Goal: Information Seeking & Learning: Compare options

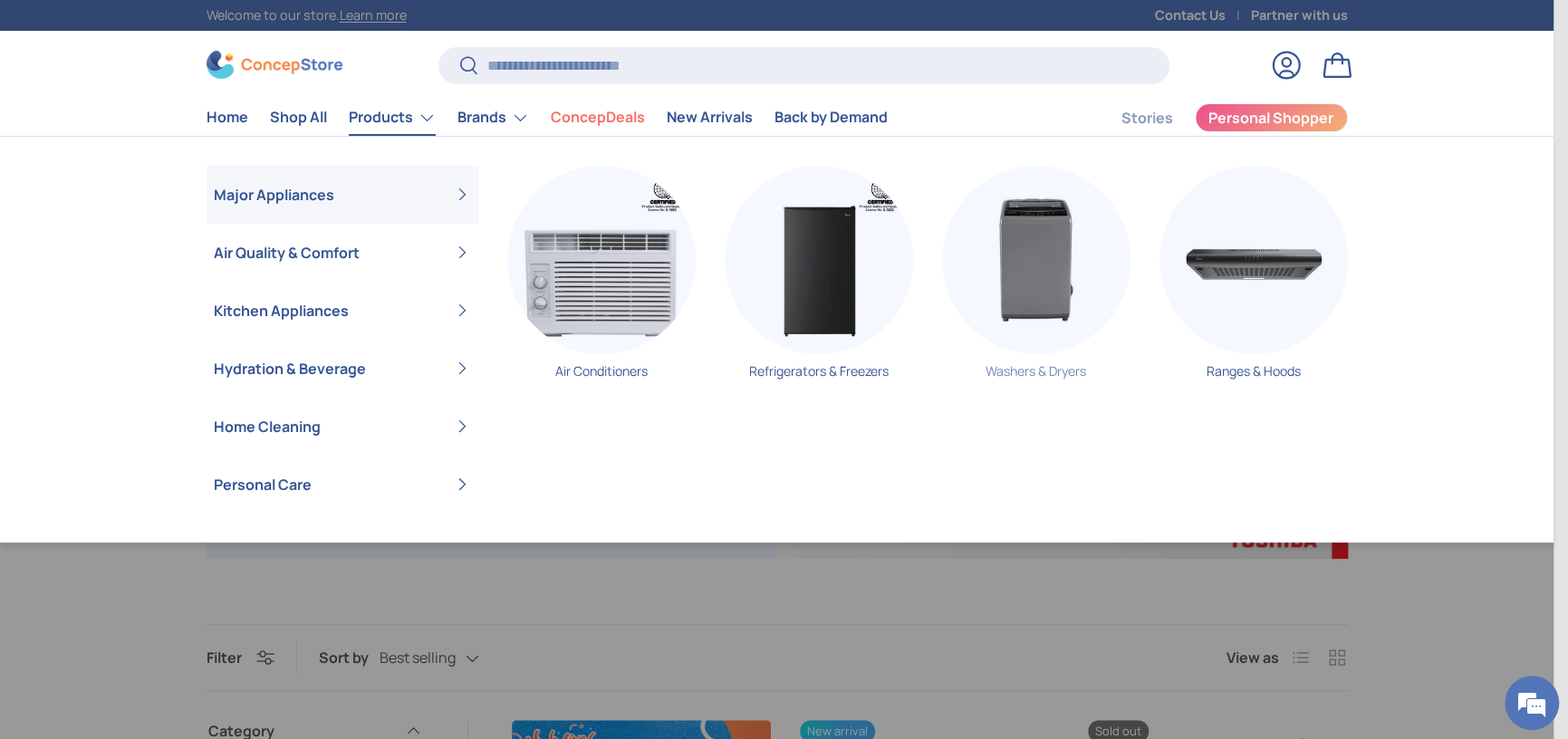
click at [1063, 298] on img "Primary" at bounding box center [1036, 260] width 188 height 188
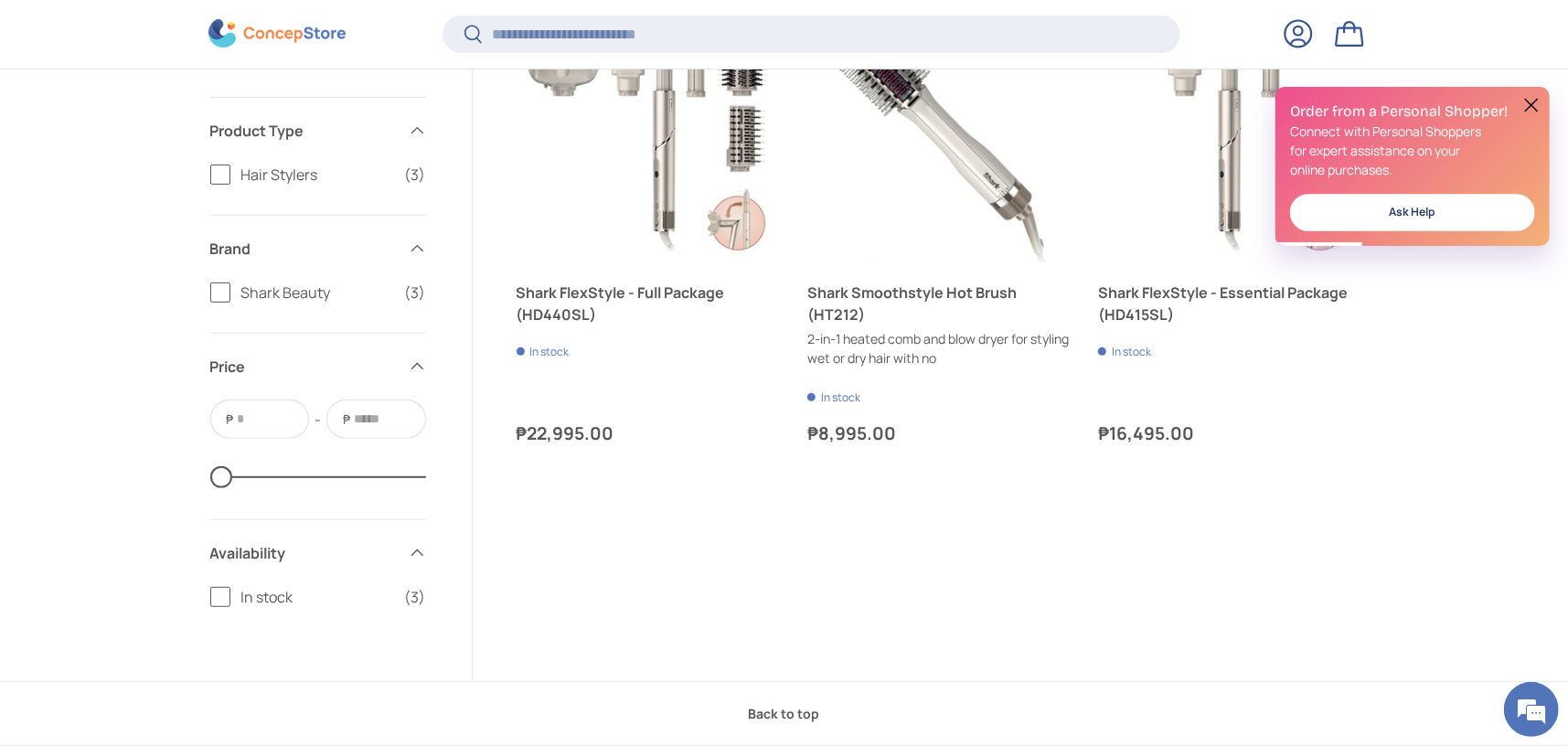
scroll to position [453, 0]
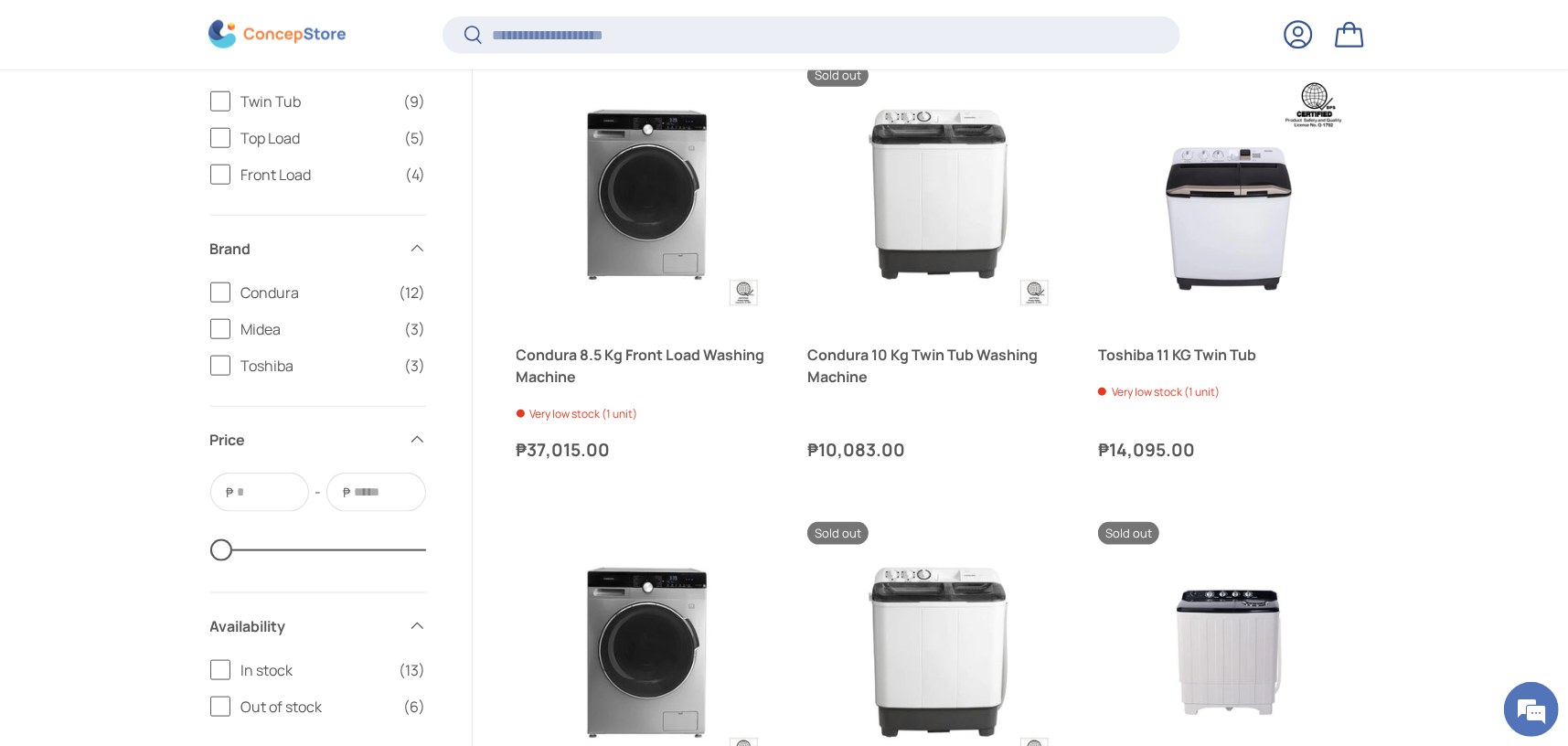
drag, startPoint x: 900, startPoint y: 379, endPoint x: 1370, endPoint y: 397, distance: 470.3
click at [1370, 397] on div "Filter Filter & Sort Sort by Best selling Featured Best selling Alphabetically,…" at bounding box center [784, 653] width 1269 height 3328
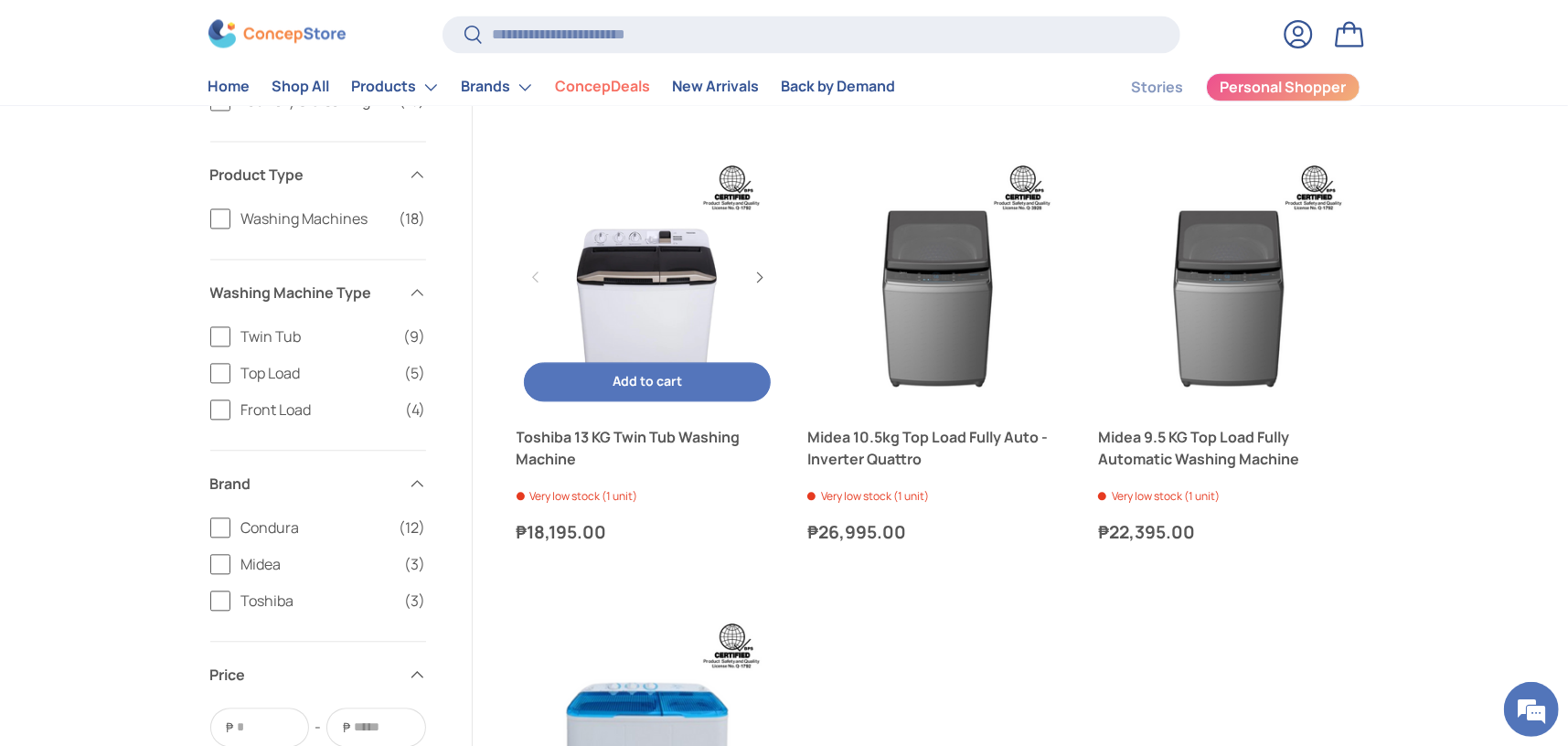
scroll to position [2652, 0]
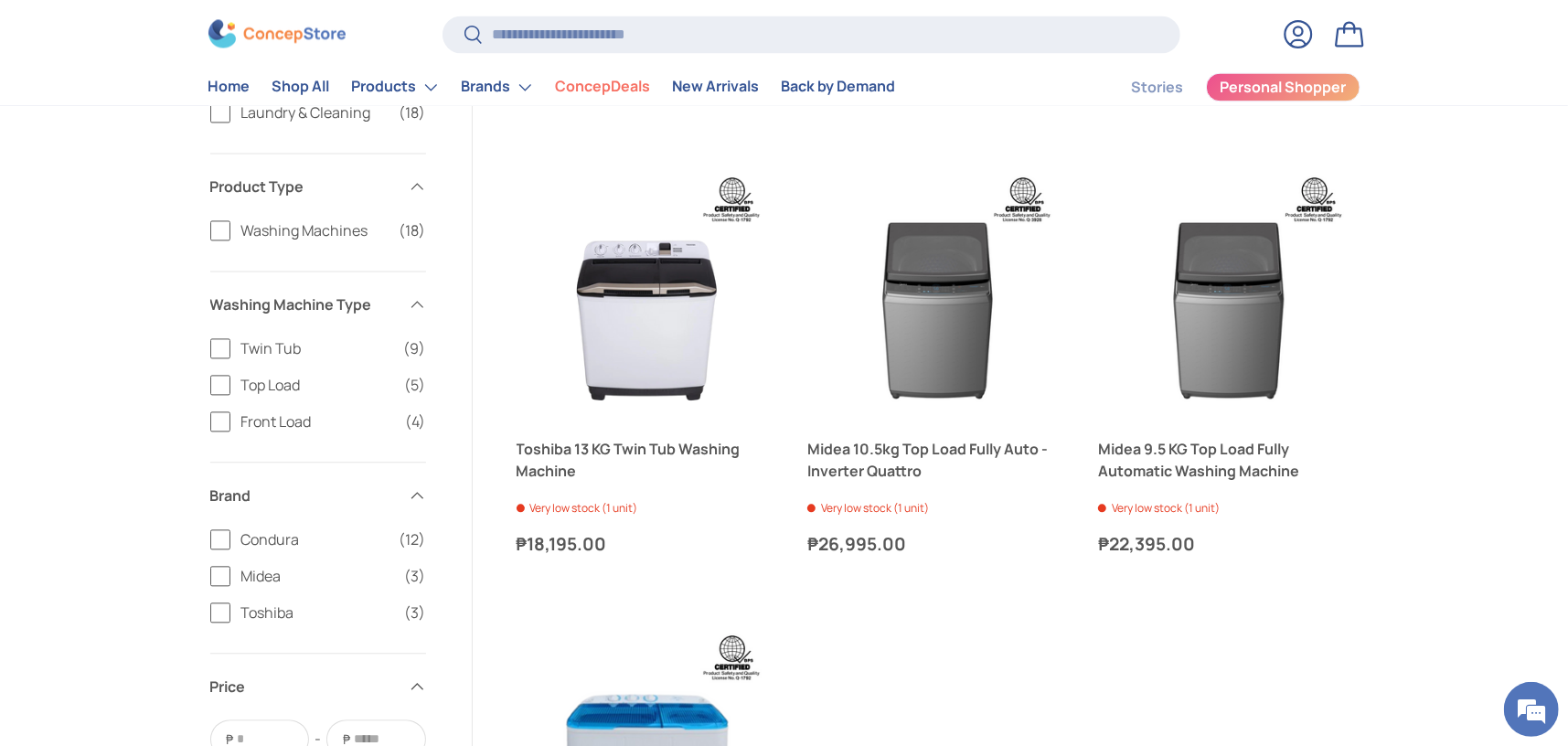
click at [320, 337] on span "Twin Tub" at bounding box center [317, 348] width 152 height 22
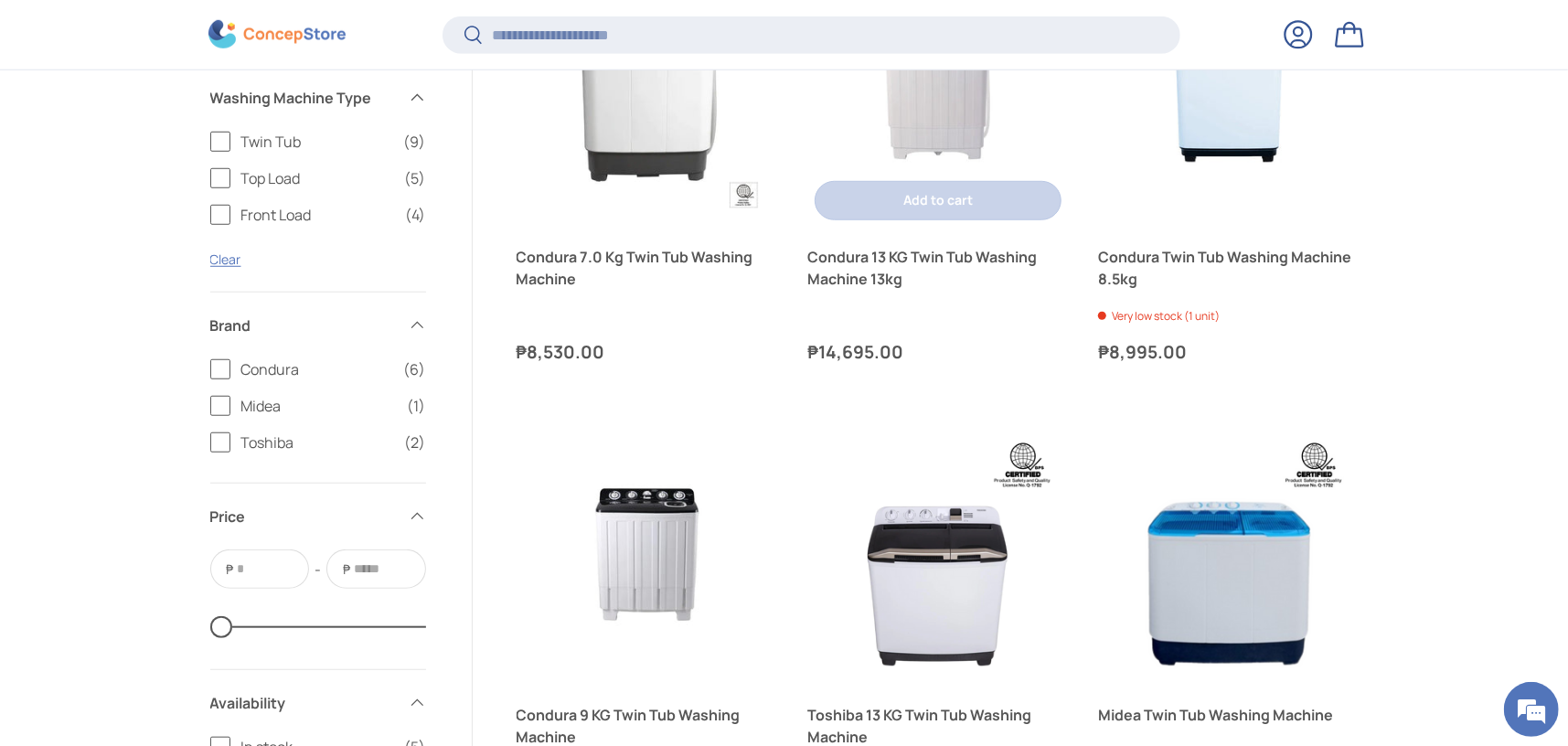
scroll to position [956, 0]
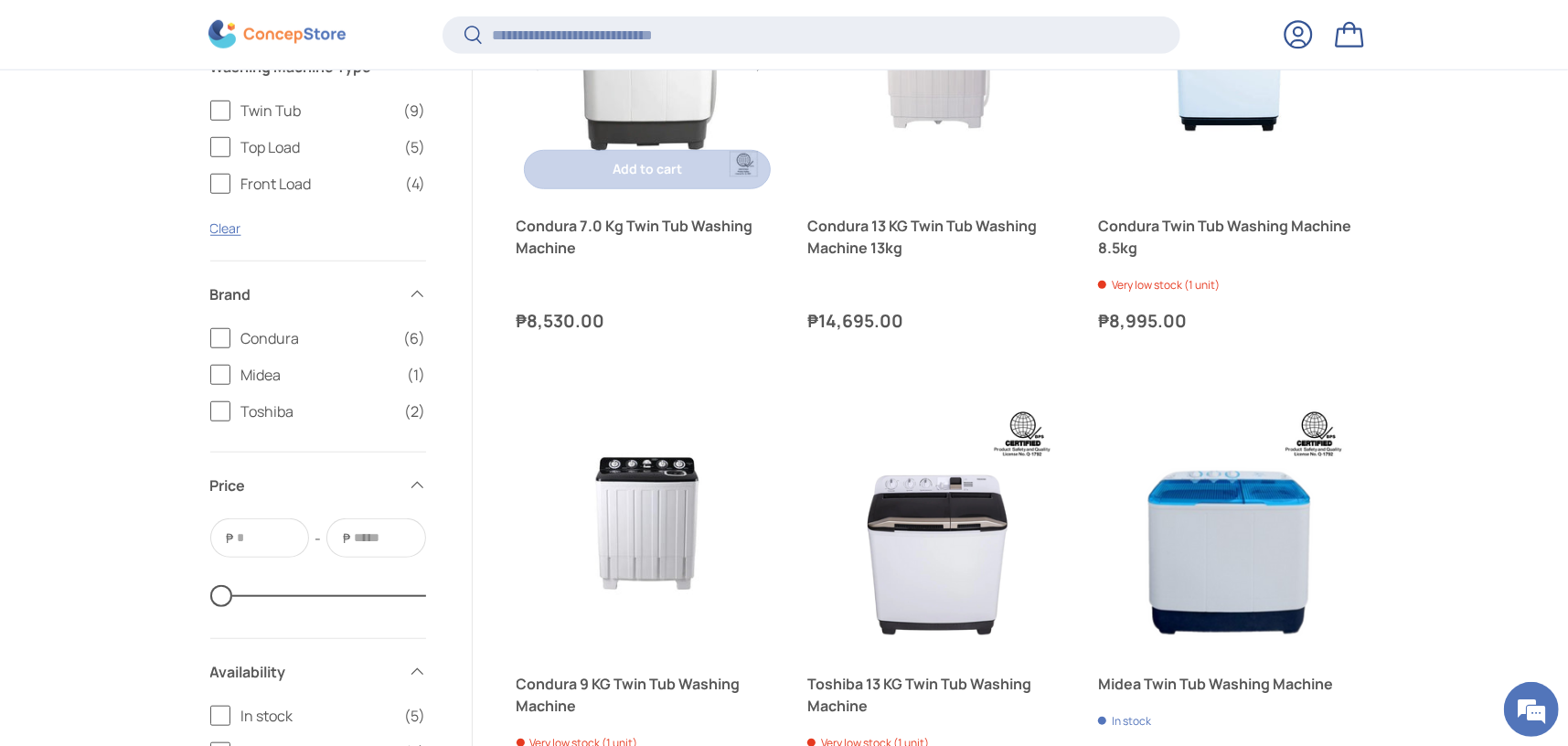
click at [651, 231] on link "Condura 7.0 Kg Twin Tub Washing Machine" at bounding box center [647, 237] width 261 height 44
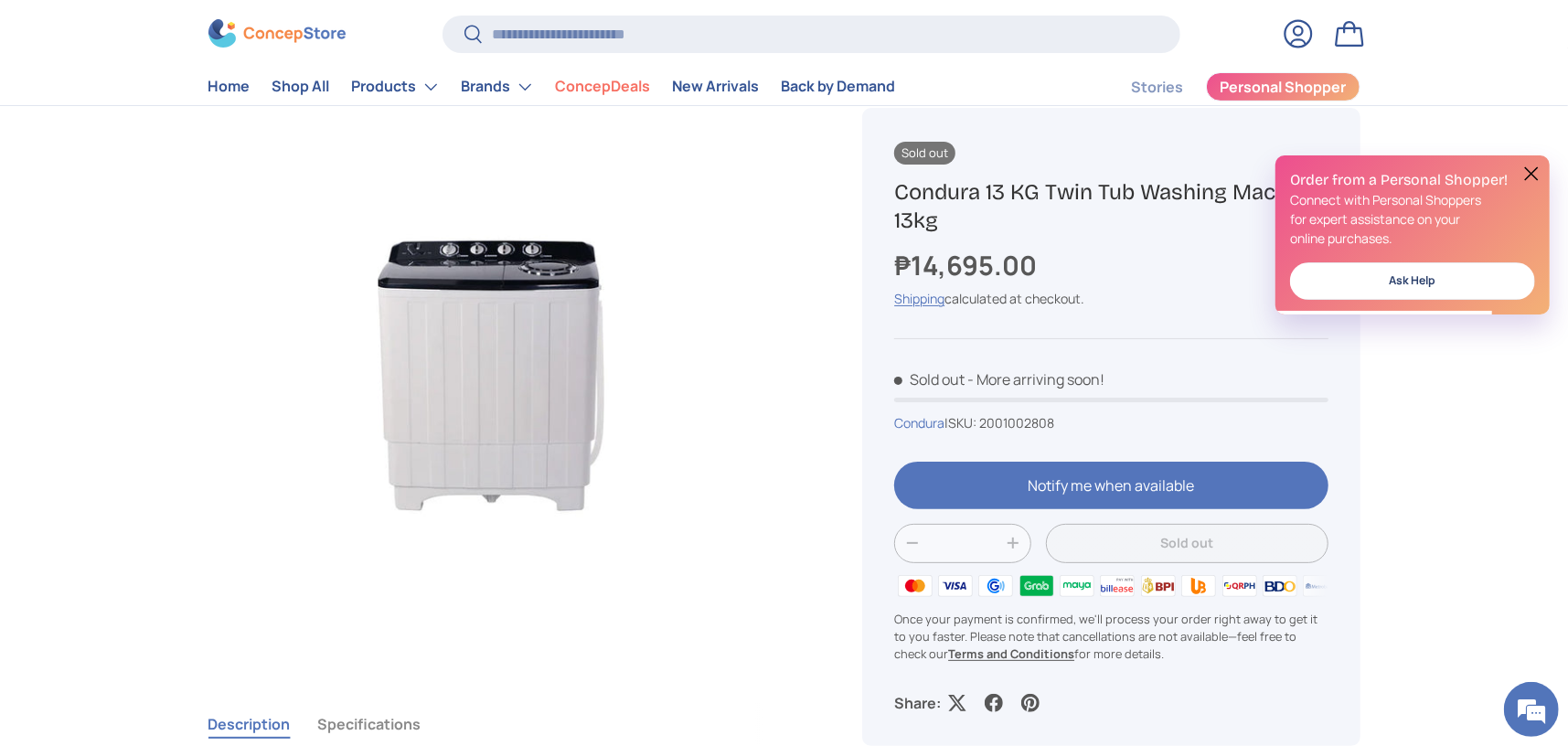
scroll to position [183, 0]
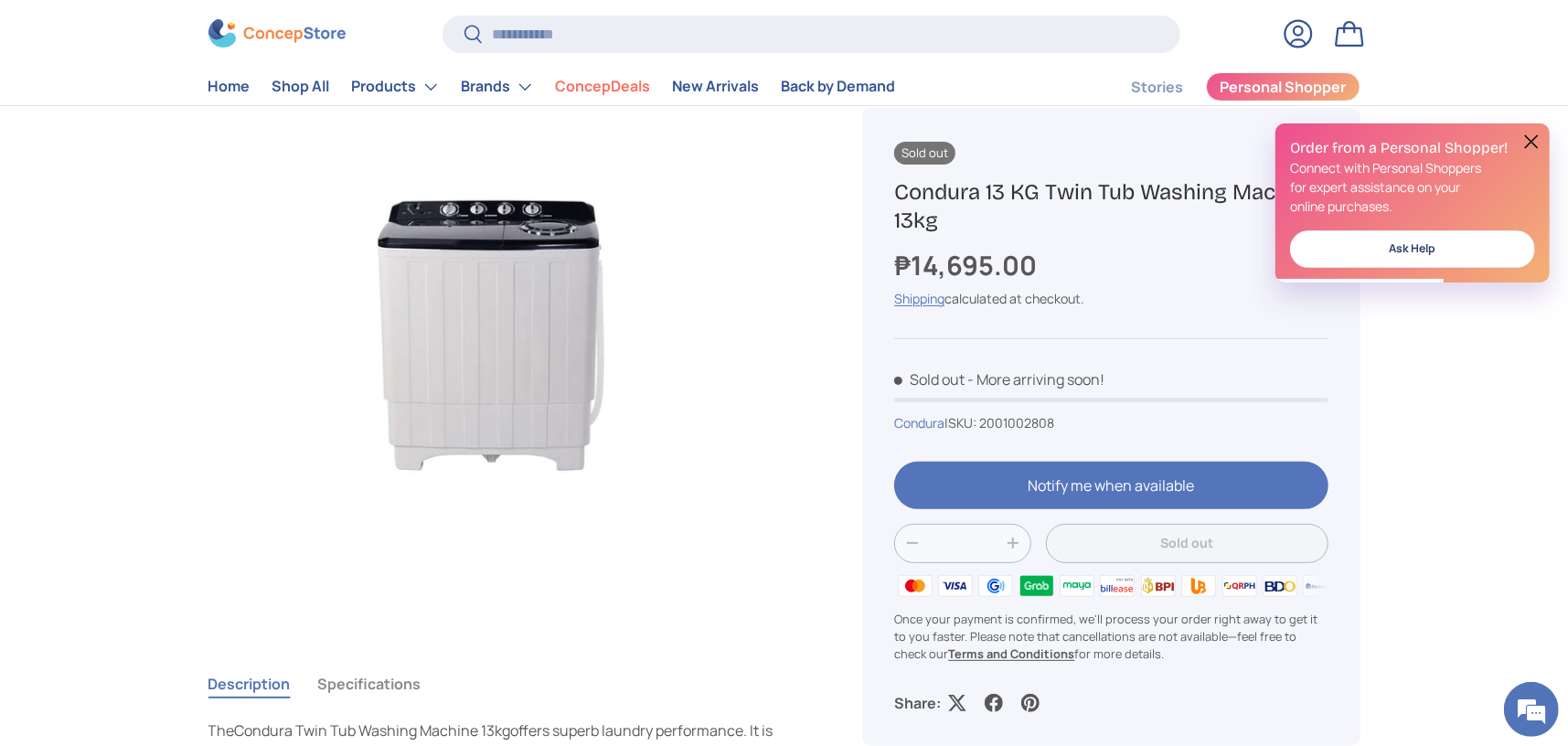
click at [479, 307] on img "Gallery Viewer" at bounding box center [491, 335] width 567 height 567
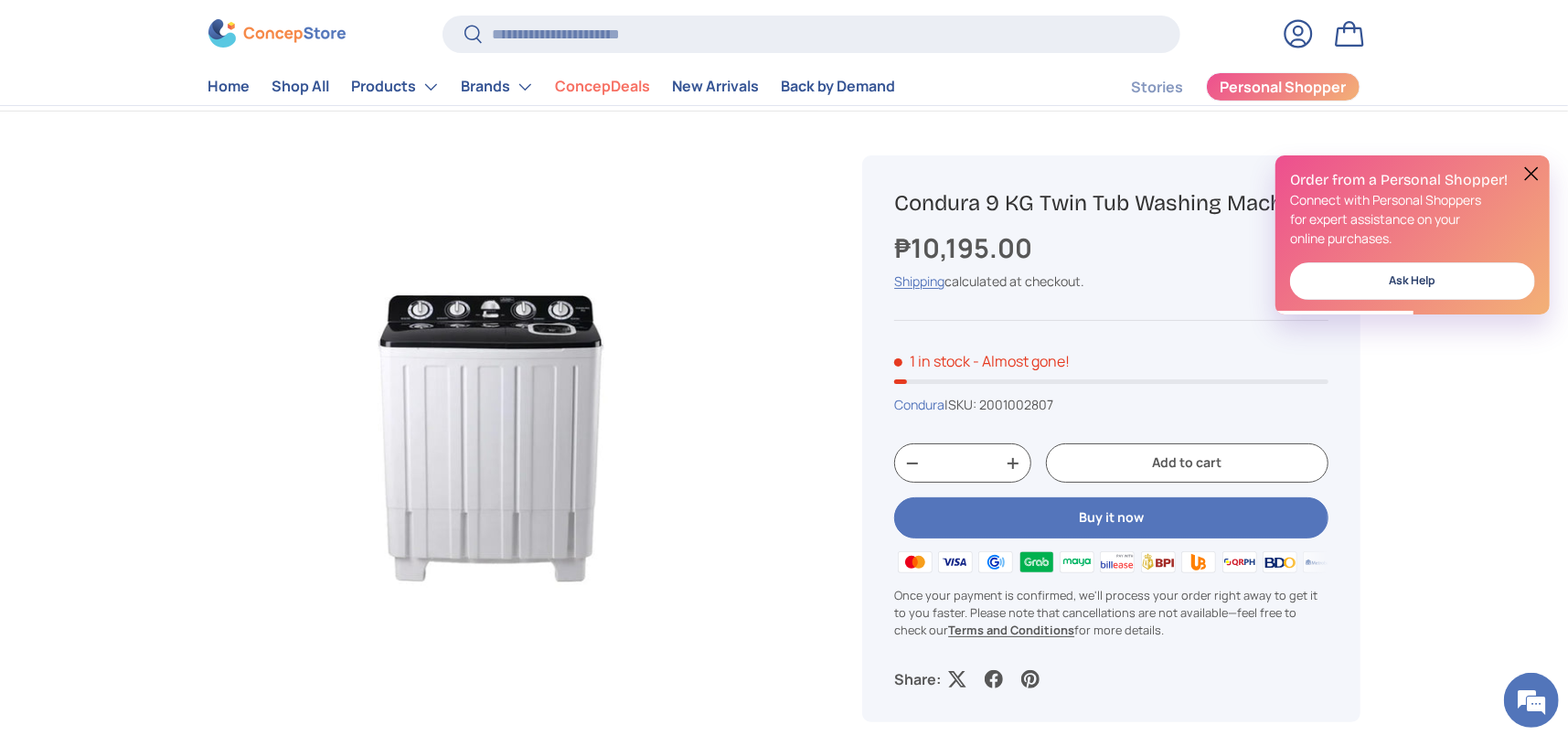
scroll to position [274, 0]
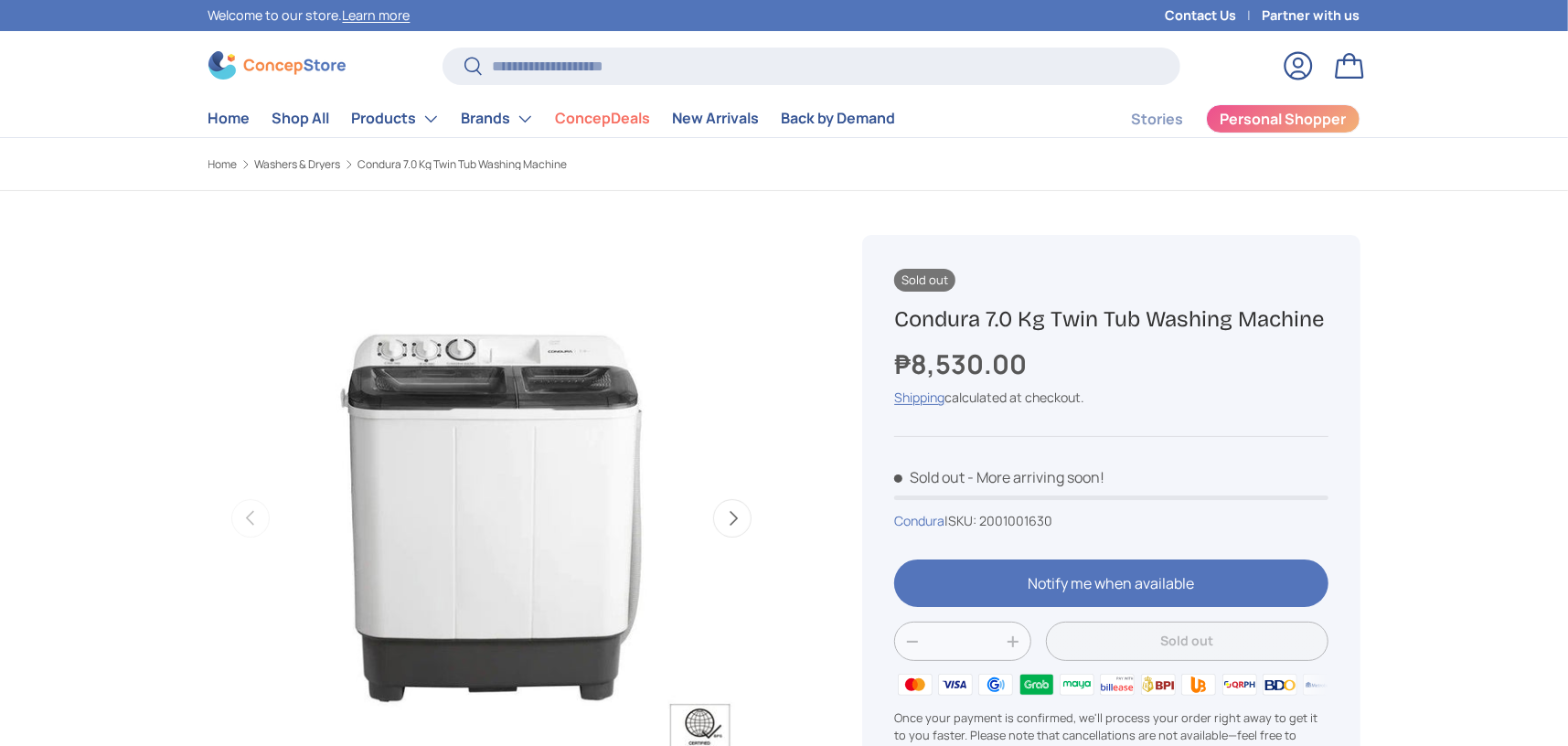
click at [737, 509] on button "Next" at bounding box center [732, 518] width 38 height 38
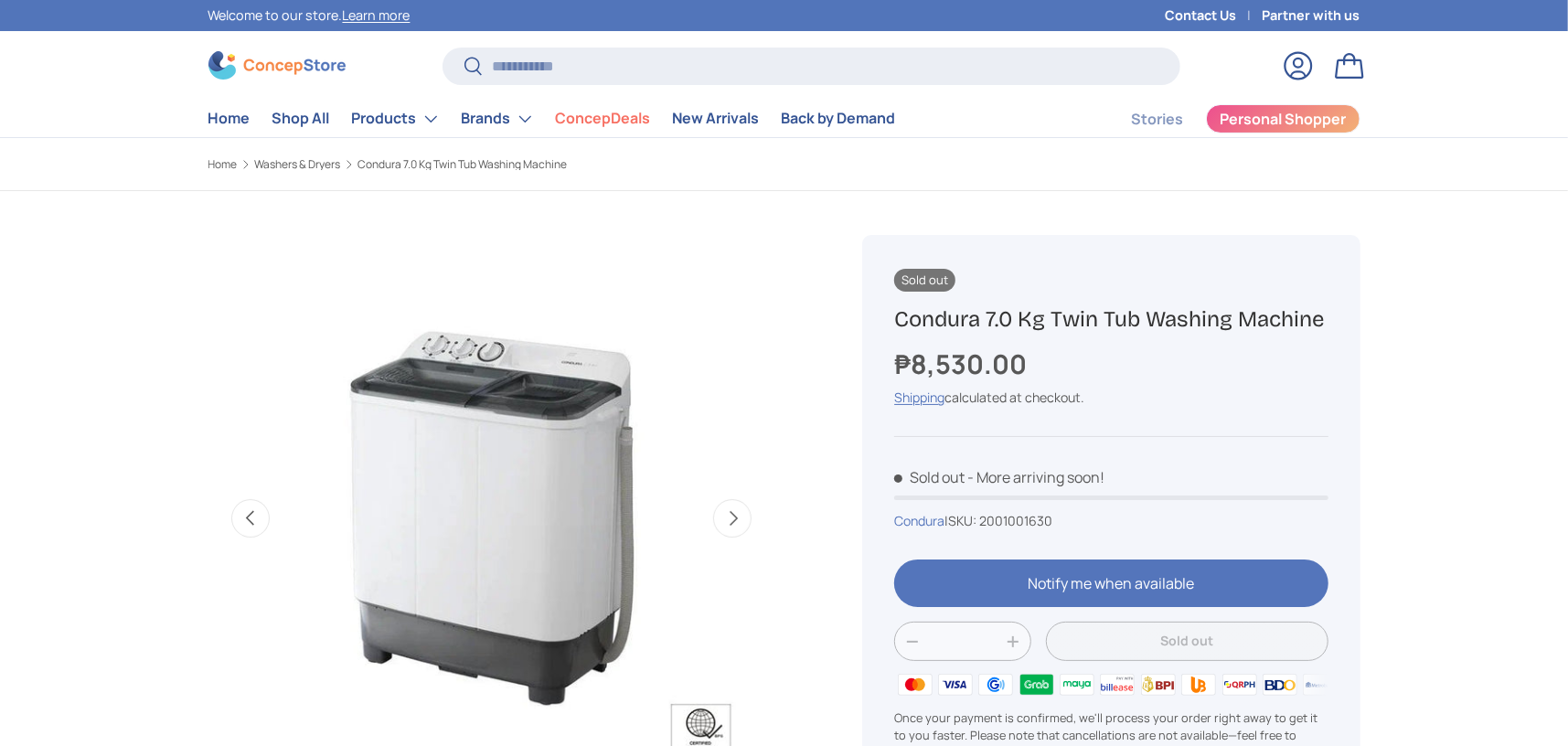
click at [737, 509] on button "Next" at bounding box center [732, 518] width 38 height 38
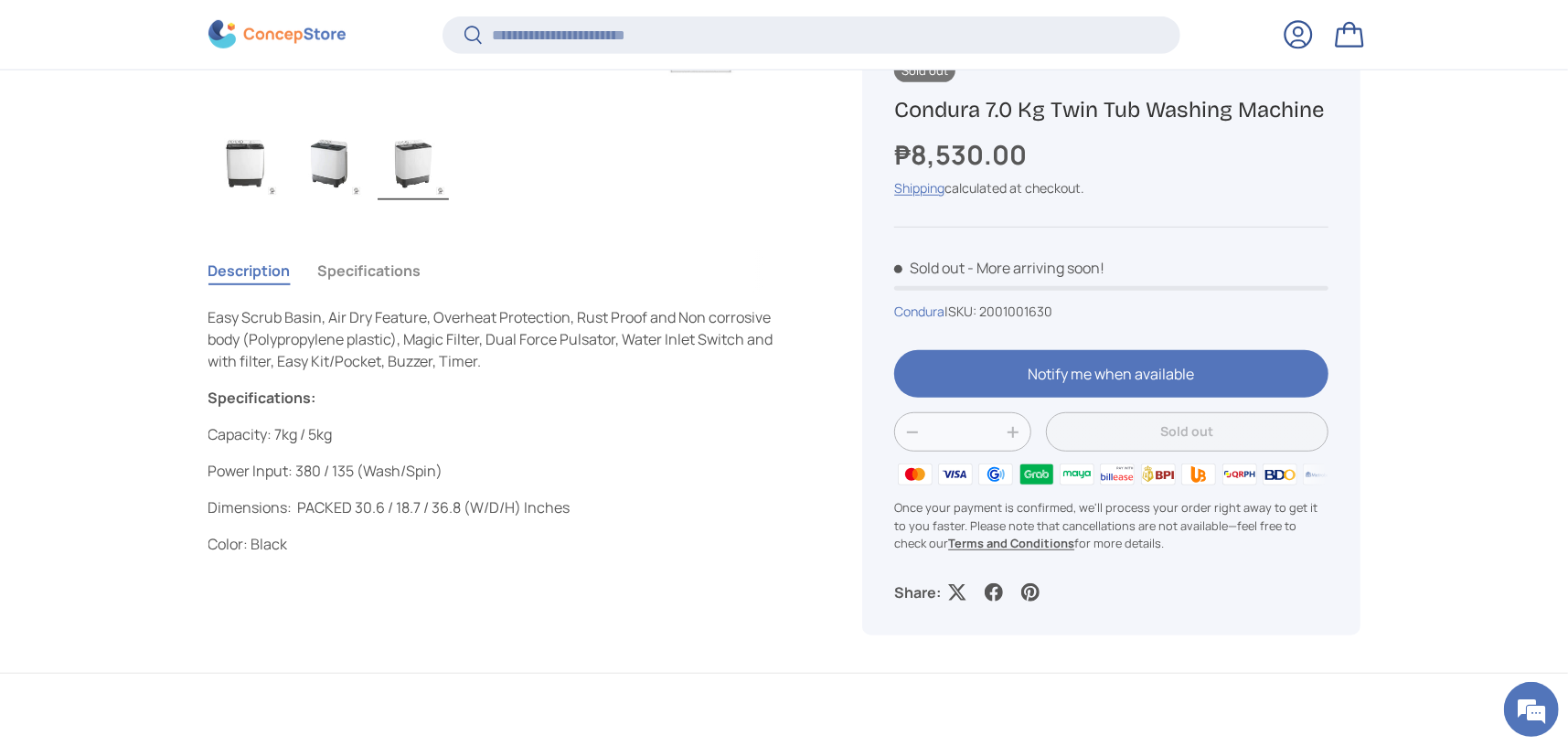
scroll to position [727, 0]
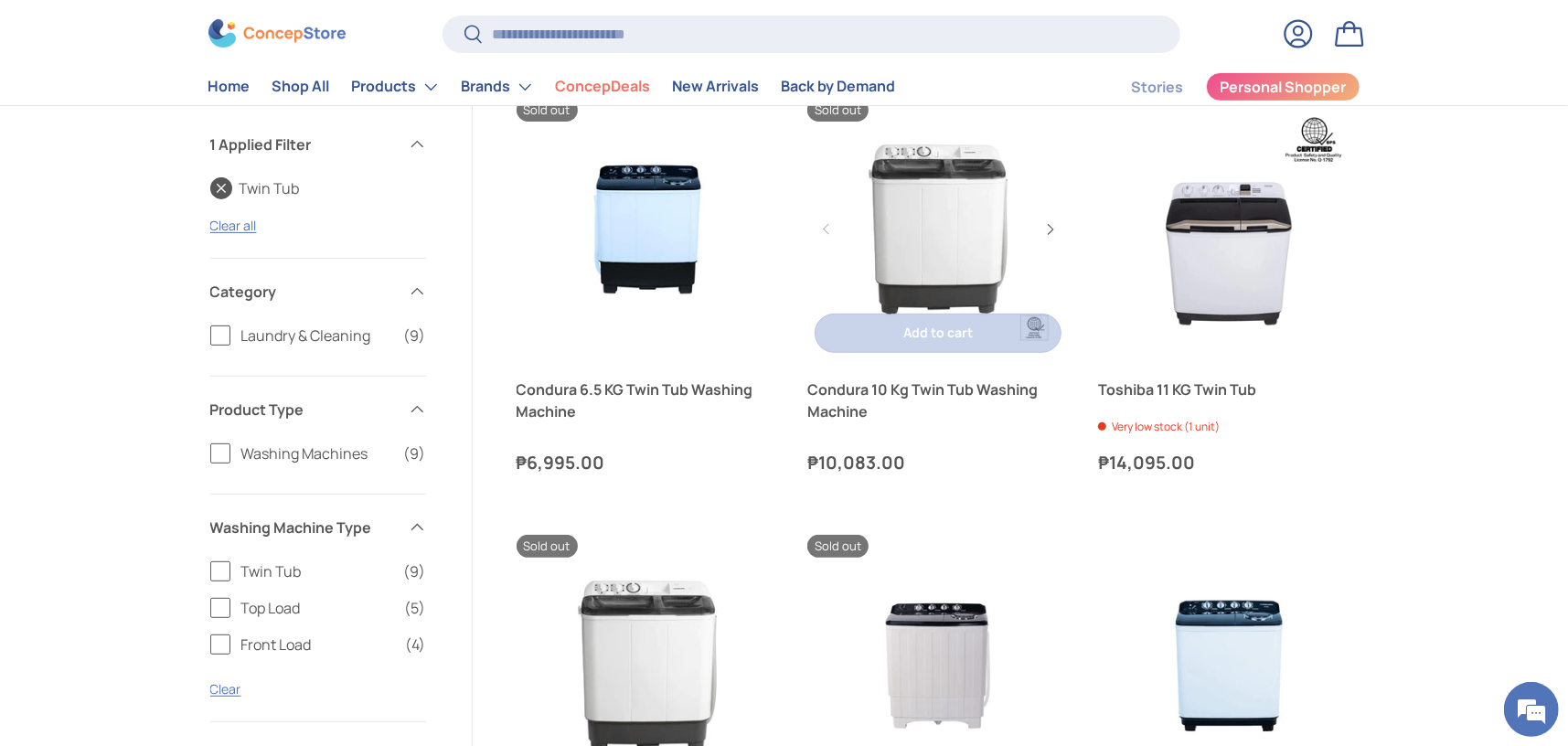
scroll to position [315, 0]
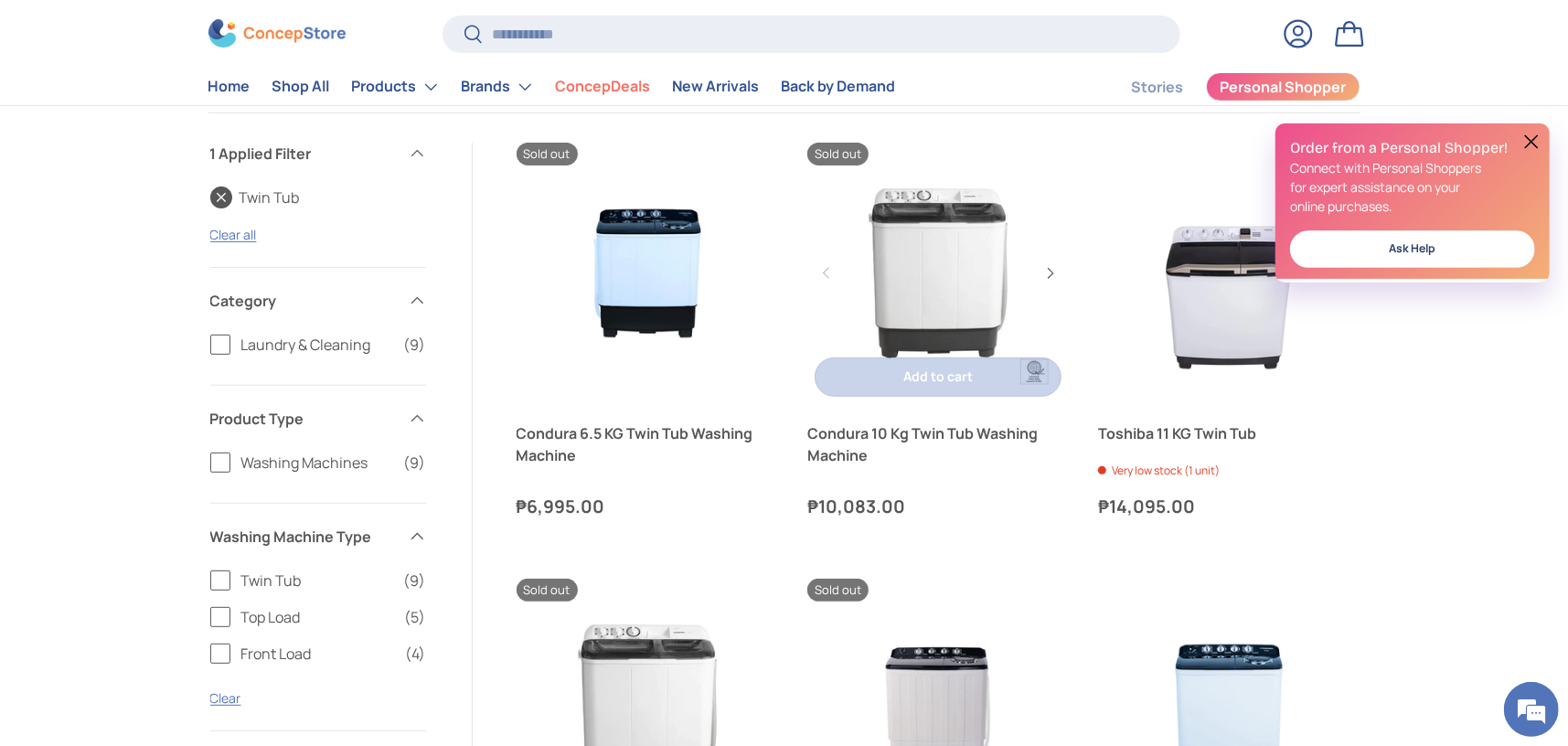
click at [926, 447] on link "Condura 10 Kg Twin Tub Washing Machine" at bounding box center [937, 444] width 261 height 44
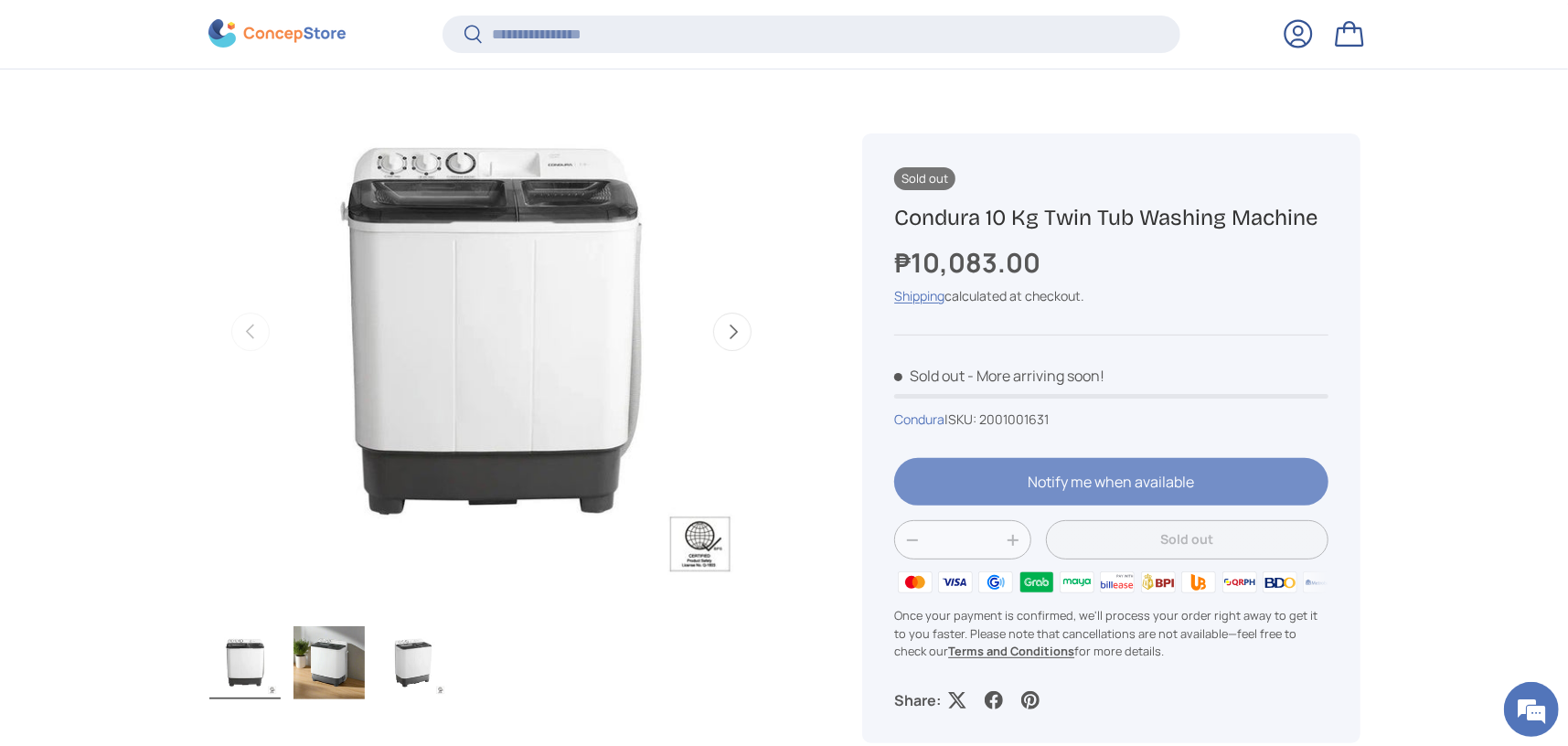
scroll to position [270, 0]
